Goal: Task Accomplishment & Management: Manage account settings

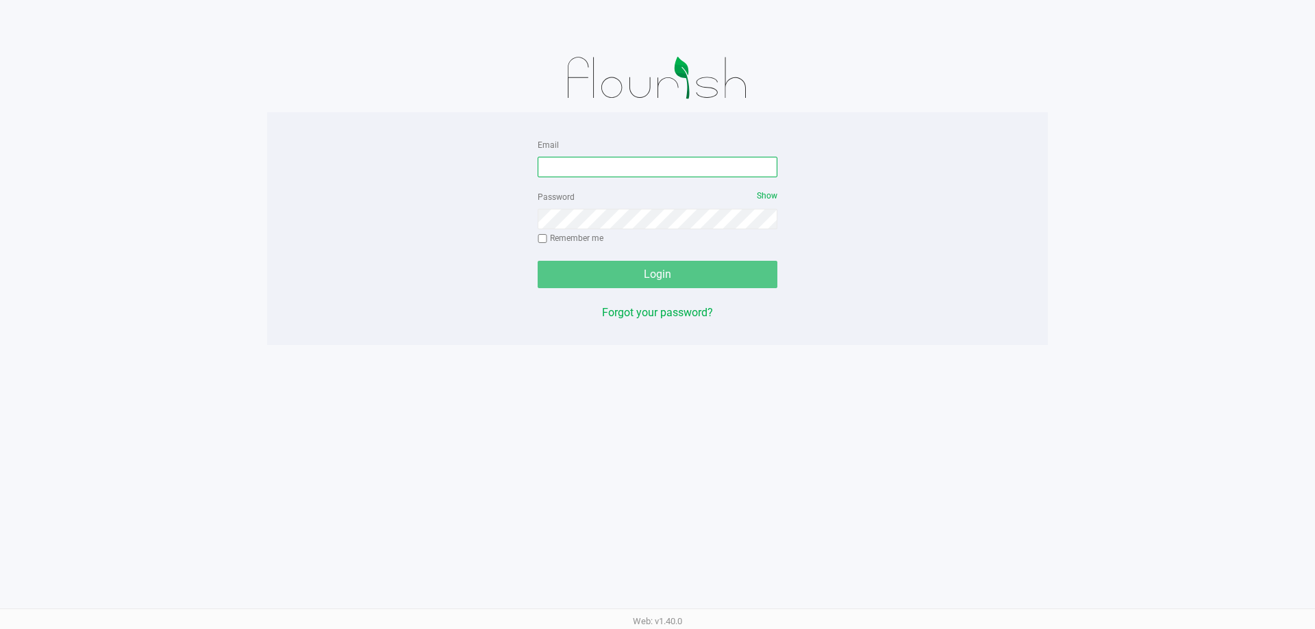
click at [739, 170] on input "Email" at bounding box center [658, 167] width 240 height 21
type input "sharper@liveparallel.com"
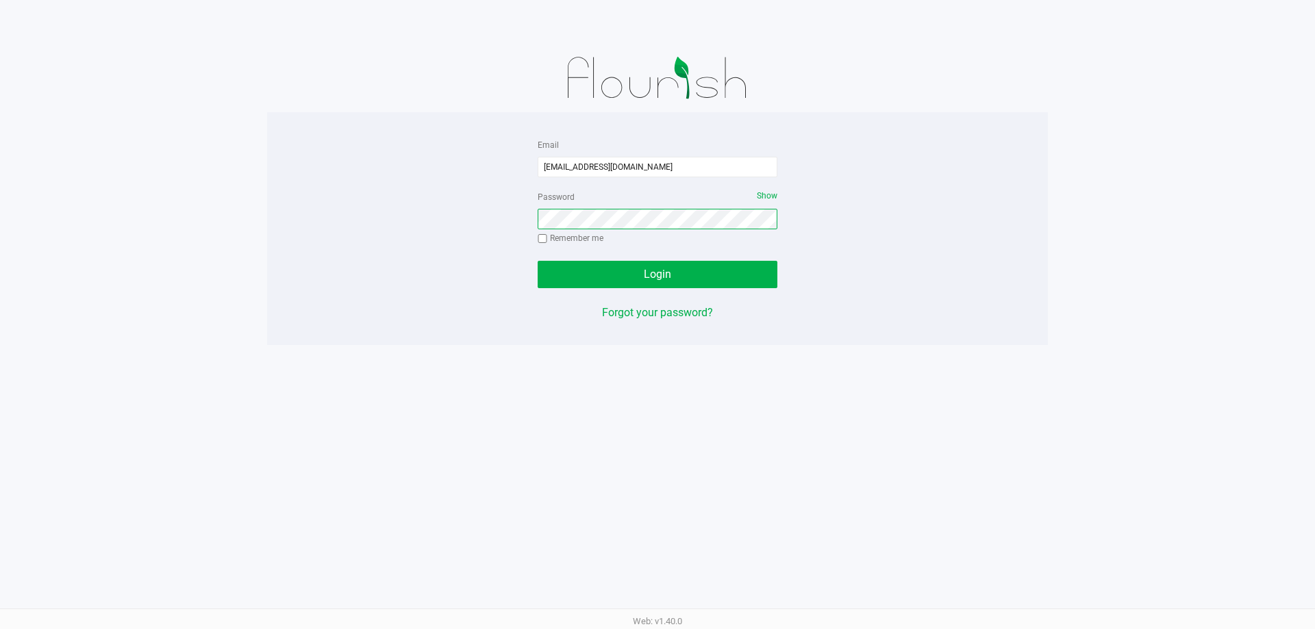
click at [538, 261] on button "Login" at bounding box center [658, 274] width 240 height 27
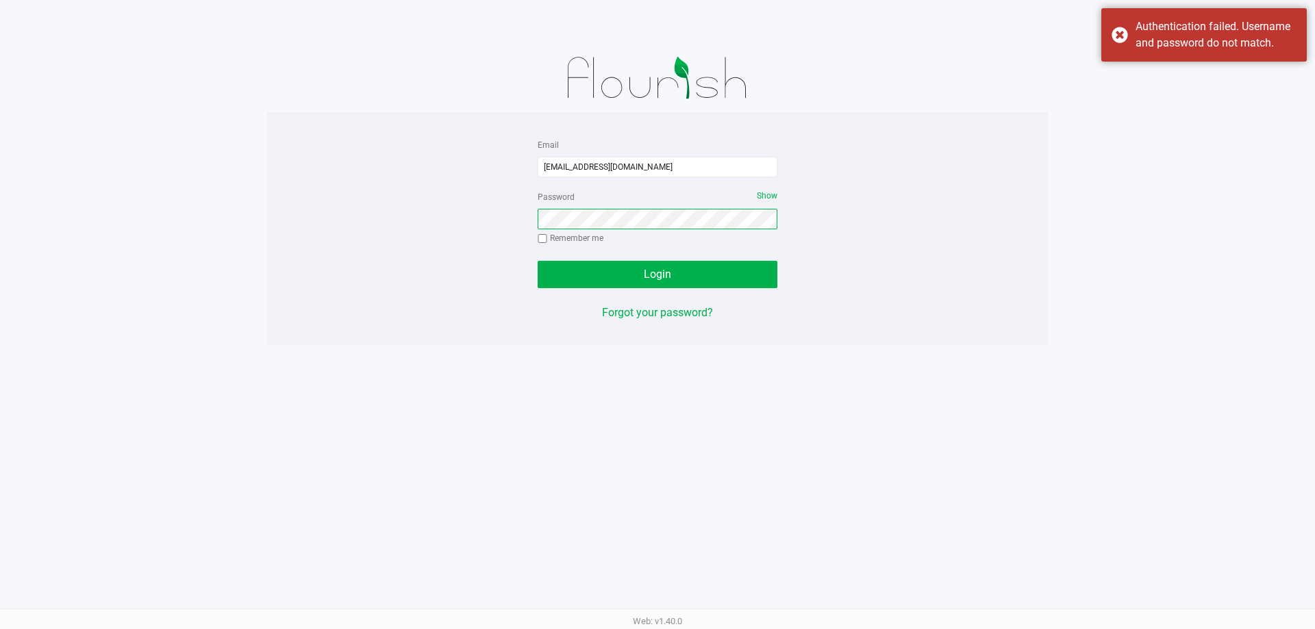
click at [538, 261] on button "Login" at bounding box center [658, 274] width 240 height 27
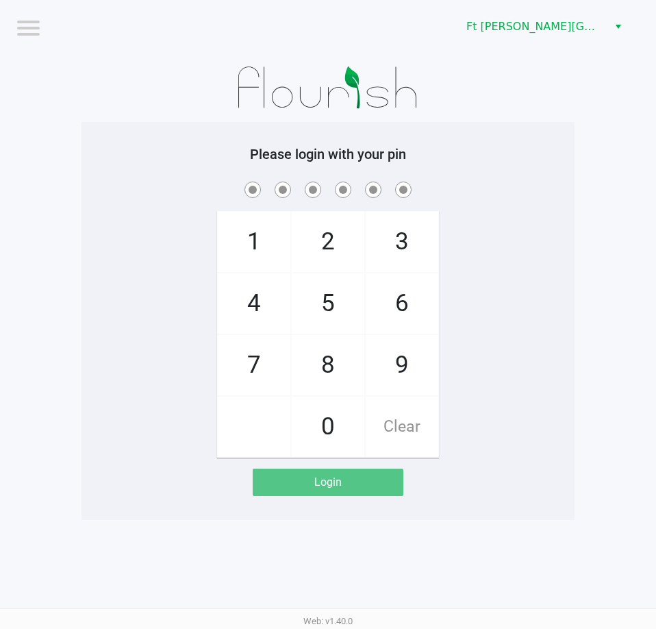
click at [605, 199] on app-pos-login-wrapper "Logout Ft Walton Beach WC Please login with your pin 1 4 7 2 5 8 0 3 6 9 Clear …" at bounding box center [328, 260] width 656 height 520
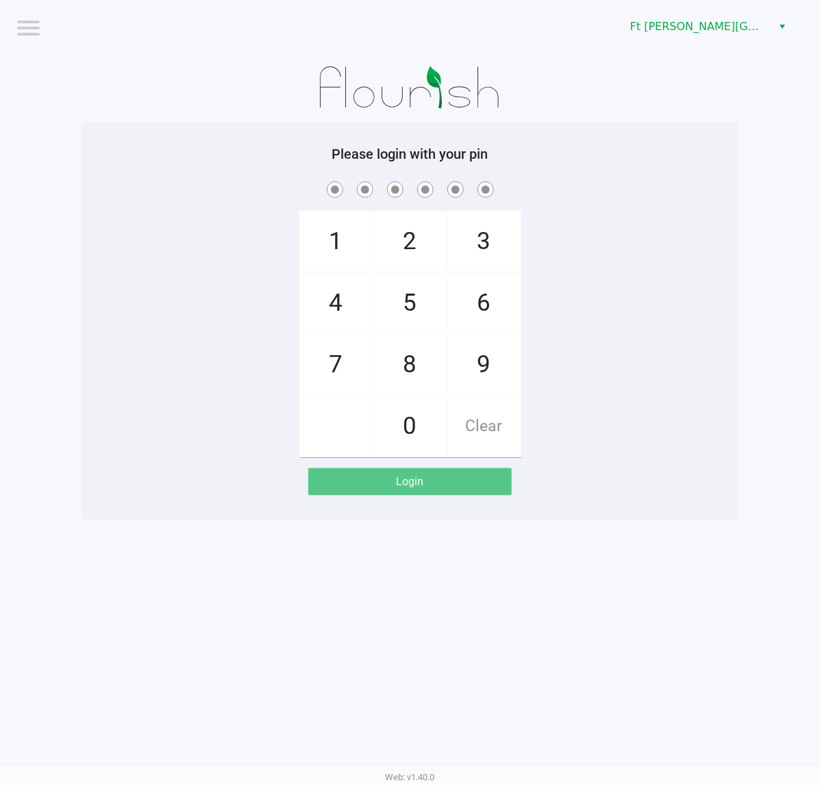
click at [727, 332] on div "1 4 7 2 5 8 0 3 6 9 Clear" at bounding box center [409, 318] width 657 height 279
click at [605, 312] on div "1 4 7 2 5 8 0 3 6 9 Clear" at bounding box center [409, 318] width 657 height 279
checkbox input "true"
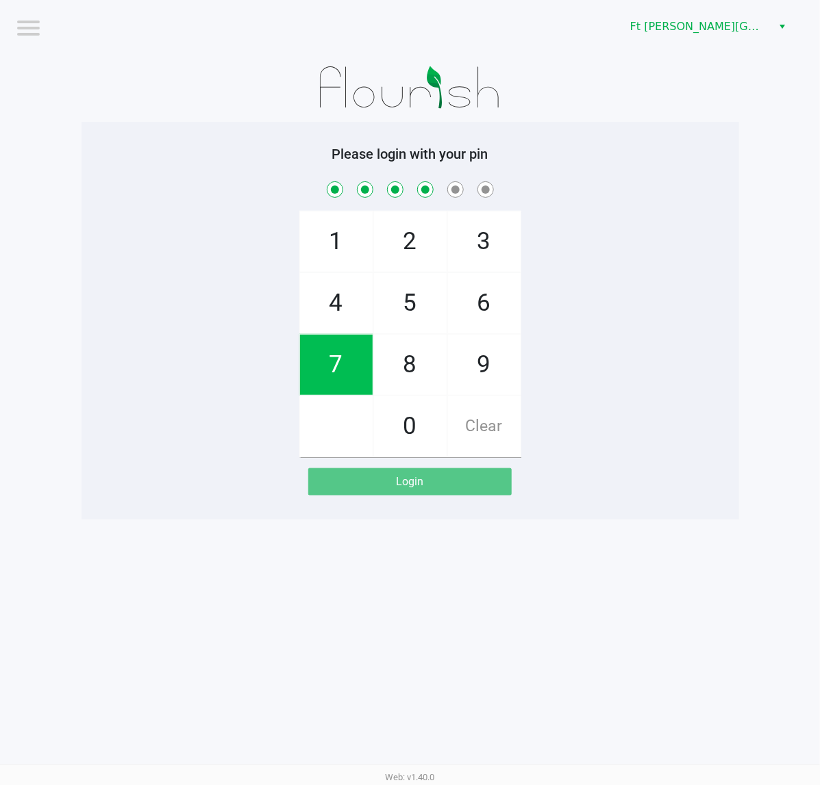
checkbox input "true"
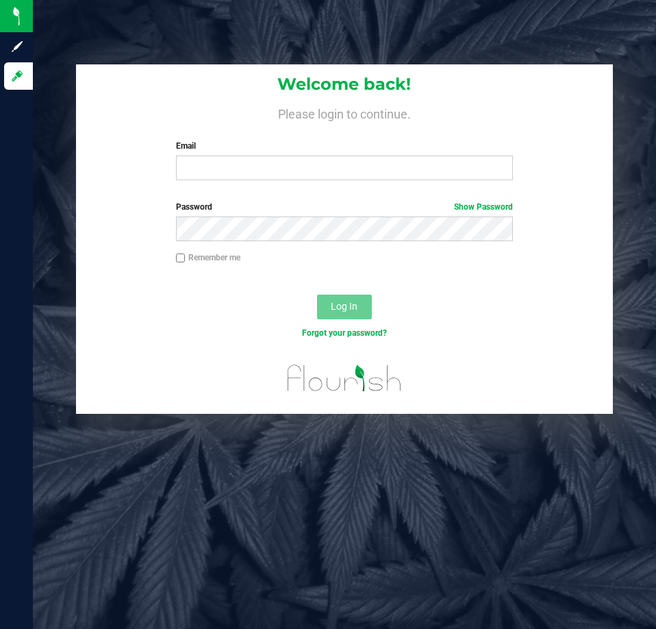
click at [330, 540] on div "Welcome back! Please login to continue. Email Required Please format your email…" at bounding box center [344, 314] width 623 height 629
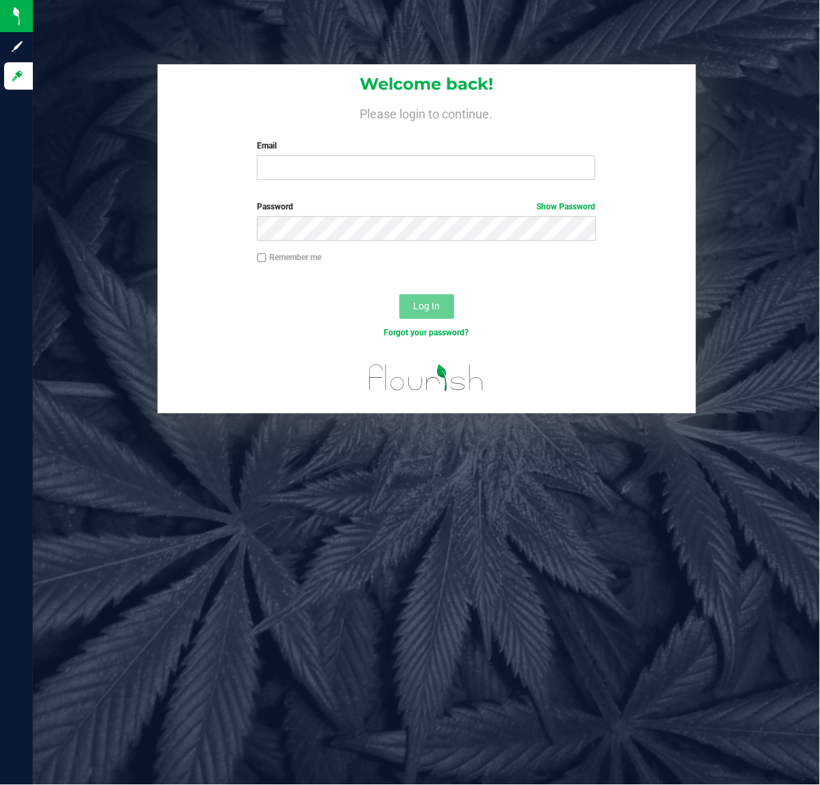
click at [504, 149] on label "Email" at bounding box center [426, 146] width 338 height 12
click at [504, 155] on input "Email" at bounding box center [426, 167] width 338 height 25
click at [505, 162] on input "Email" at bounding box center [426, 167] width 338 height 25
type input "[EMAIL_ADDRESS][DOMAIN_NAME]"
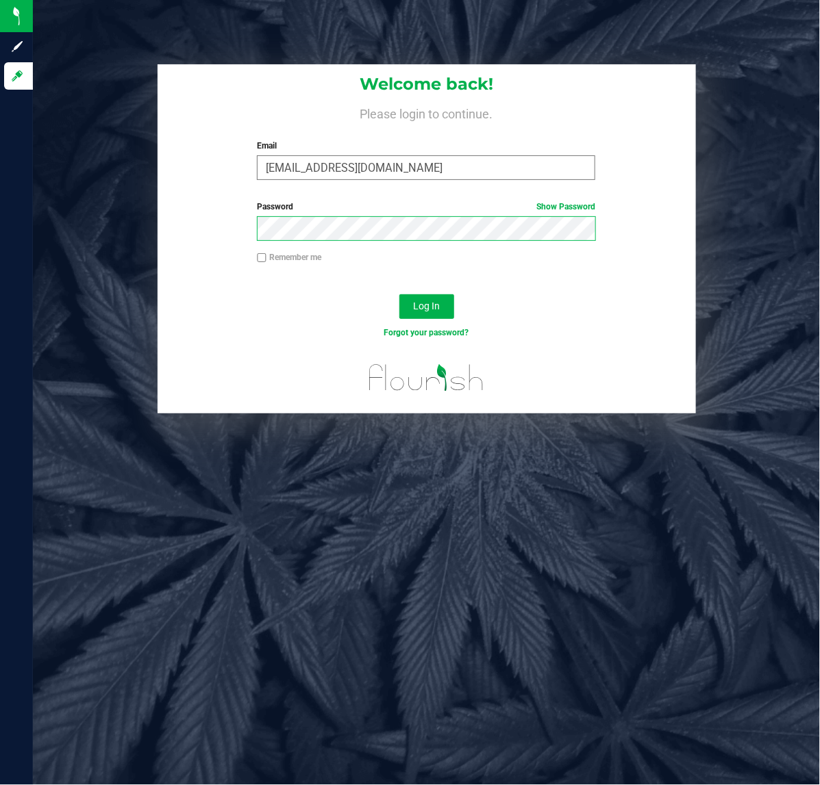
click at [399, 294] on button "Log In" at bounding box center [426, 306] width 55 height 25
